Goal: Go to known website: Access a specific website the user already knows

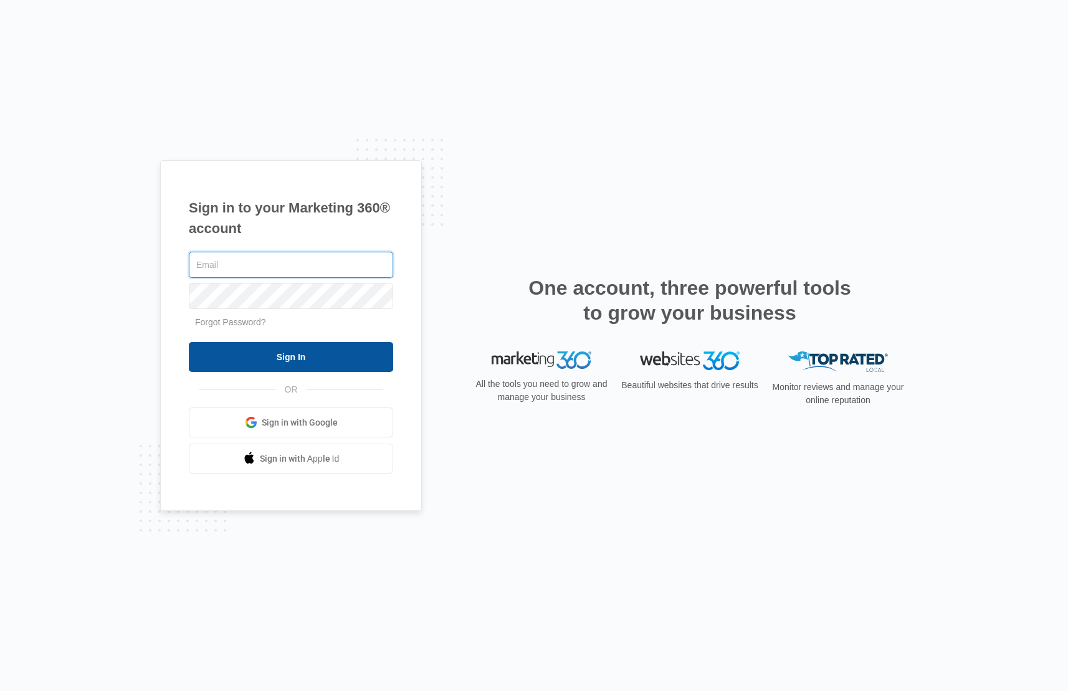
type input "[PERSON_NAME][EMAIL_ADDRESS][PERSON_NAME][DOMAIN_NAME]"
drag, startPoint x: 323, startPoint y: 351, endPoint x: 323, endPoint y: 331, distance: 19.3
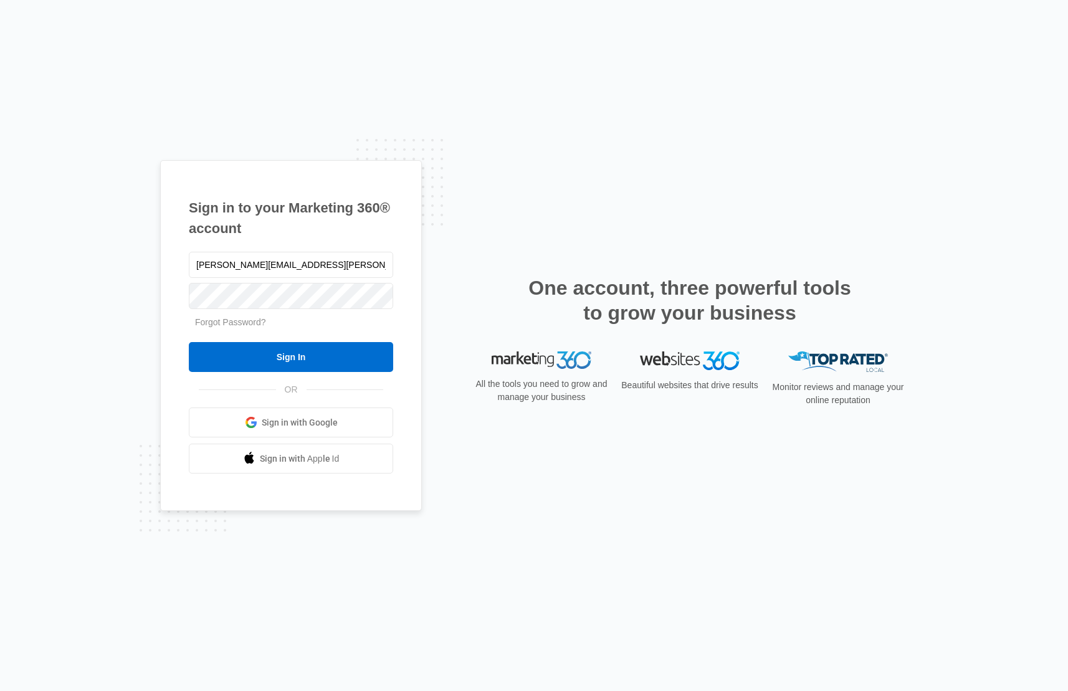
click at [323, 350] on input "Sign In" at bounding box center [291, 357] width 204 height 30
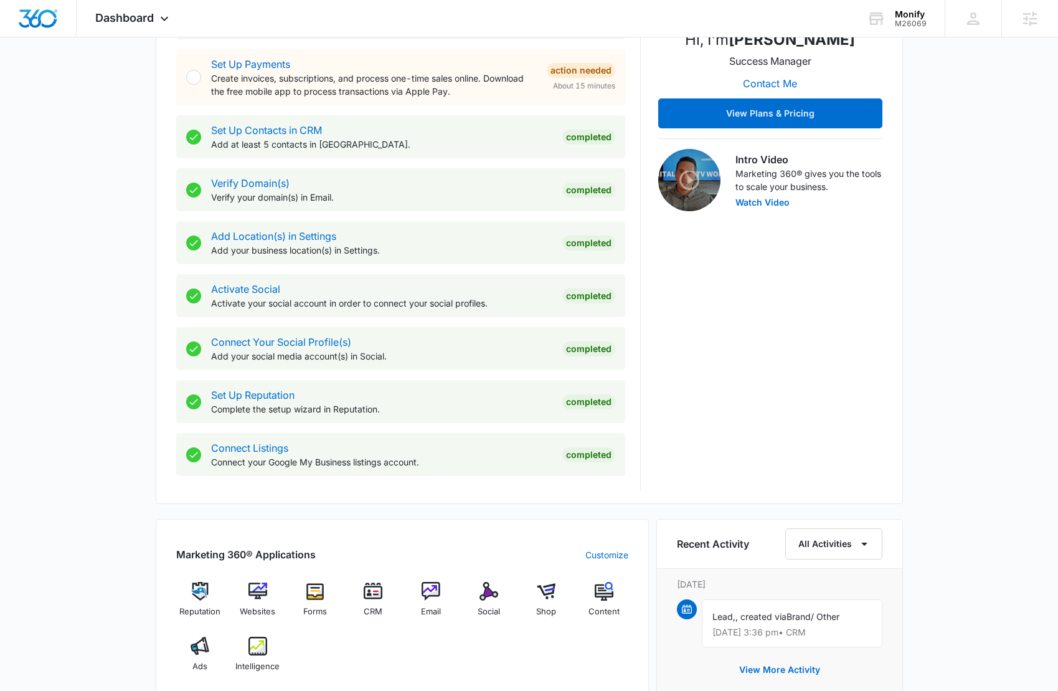
scroll to position [370, 0]
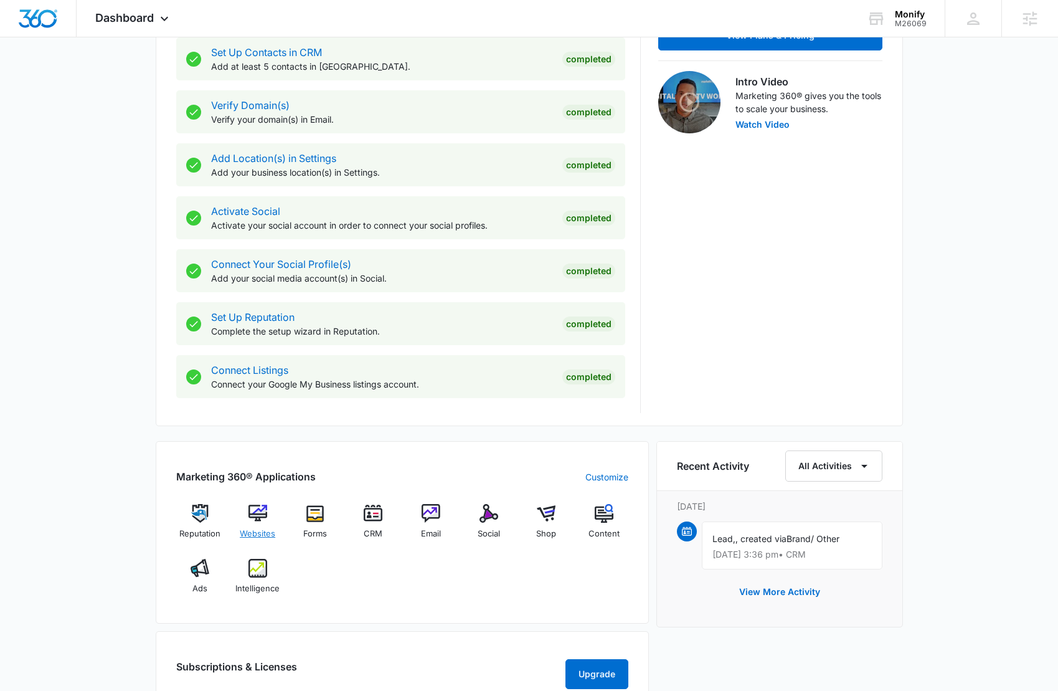
click at [260, 509] on img at bounding box center [258, 513] width 19 height 19
